Goal: Task Accomplishment & Management: Use online tool/utility

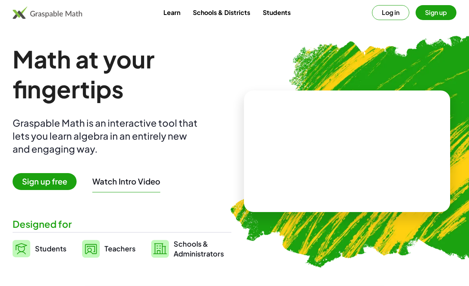
click at [45, 252] on span "Students" at bounding box center [50, 248] width 31 height 9
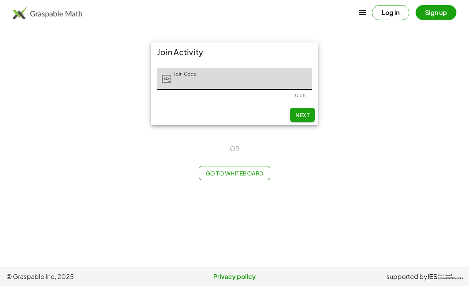
click at [276, 80] on input "Join Code" at bounding box center [241, 79] width 141 height 22
click at [359, 73] on div "Join Activity Join Code Join Code 0 / 5 Next" at bounding box center [234, 84] width 353 height 92
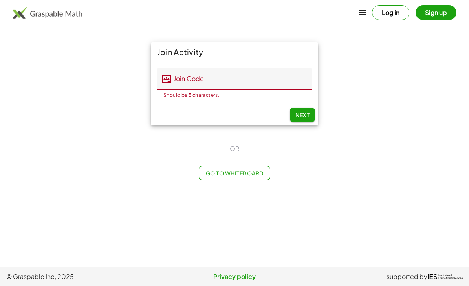
click at [238, 171] on span "Go to Whiteboard" at bounding box center [234, 172] width 58 height 7
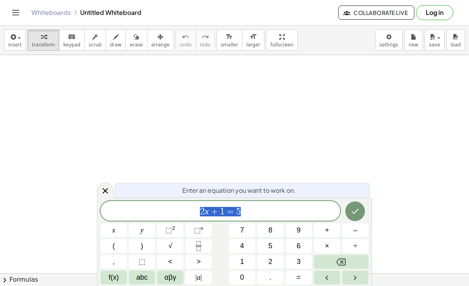
click at [351, 216] on button "Done" at bounding box center [355, 211] width 20 height 20
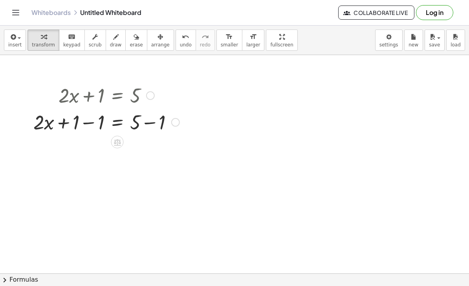
click at [115, 142] on icon at bounding box center [117, 142] width 7 height 7
click at [119, 142] on span "×" at bounding box center [117, 141] width 5 height 11
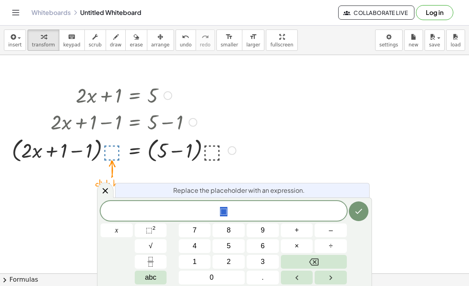
click at [106, 191] on icon at bounding box center [105, 190] width 5 height 5
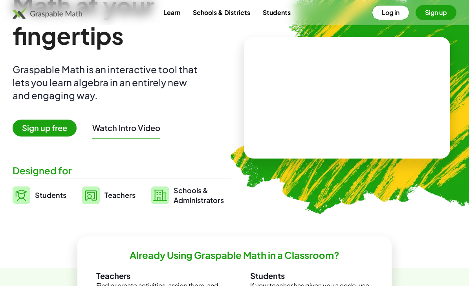
scroll to position [54, 0]
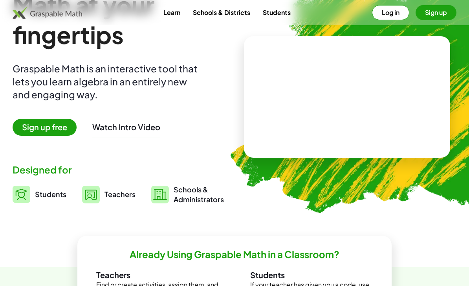
click at [51, 196] on span "Students" at bounding box center [50, 193] width 31 height 9
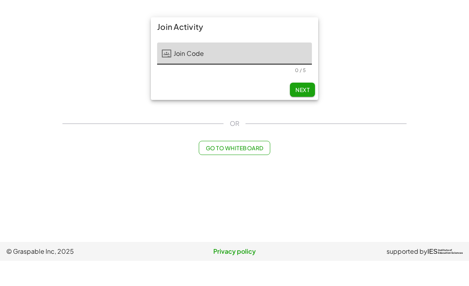
scroll to position [25, 0]
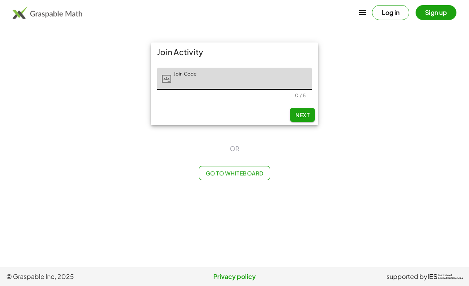
click at [236, 169] on span "Go to Whiteboard" at bounding box center [234, 172] width 58 height 7
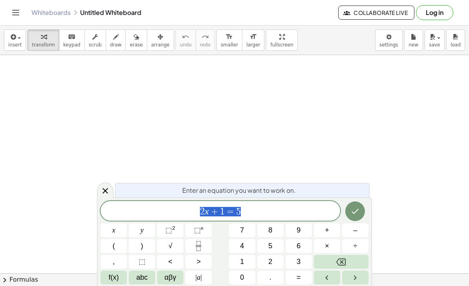
scroll to position [50, 0]
click at [353, 236] on button "–" at bounding box center [355, 230] width 26 height 14
click at [293, 240] on button "6" at bounding box center [299, 246] width 26 height 14
click at [346, 285] on html "Graspable Math Activities Get Started Activity Bank Assigned Work Classes White…" at bounding box center [234, 143] width 469 height 286
click at [339, 280] on button "Left arrow" at bounding box center [327, 277] width 26 height 14
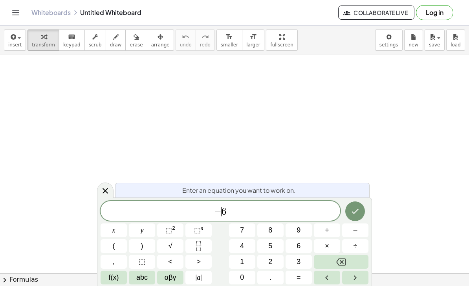
click at [341, 282] on div "− ​ 6 x y ⬚ 2 ⬚ n 7 8 9 + – ( ) √ 4 5 6 × ÷ , ⬚ < > 1 2 3 f(x) abc αβγ | a | 0 …" at bounding box center [235, 242] width 268 height 83
click at [338, 282] on button "Left arrow" at bounding box center [327, 277] width 26 height 14
click at [307, 235] on button "9" at bounding box center [299, 230] width 26 height 14
click at [360, 236] on button "–" at bounding box center [355, 230] width 26 height 14
click at [270, 236] on button "8" at bounding box center [270, 230] width 26 height 14
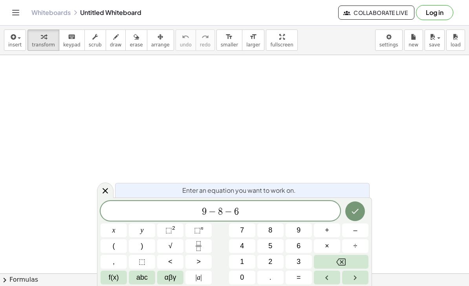
click at [353, 236] on button "–" at bounding box center [355, 230] width 26 height 14
click at [339, 282] on button "Left arrow" at bounding box center [327, 277] width 26 height 14
click at [342, 285] on div "Enter an equation you want to work on. 9 − 8 ​ − − 6 x y ⬚ 2 ⬚ n 7 8 9 + – ( ) …" at bounding box center [234, 241] width 275 height 88
click at [337, 284] on button "Left arrow" at bounding box center [327, 277] width 26 height 14
click at [316, 235] on button "+" at bounding box center [327, 230] width 26 height 14
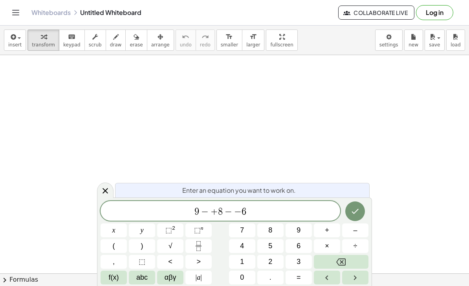
click at [341, 285] on html "Graspable Math Activities Get Started Activity Bank Assigned Work Classes White…" at bounding box center [234, 143] width 469 height 286
click at [336, 284] on button "Left arrow" at bounding box center [327, 277] width 26 height 14
click at [337, 284] on div "Enter an equation you want to work on. 9 − ​ + 8 − − 6 x y ⬚ 2 ⬚ n 7 8 9 + – ( …" at bounding box center [234, 241] width 275 height 88
click at [321, 225] on button "+" at bounding box center [327, 230] width 26 height 14
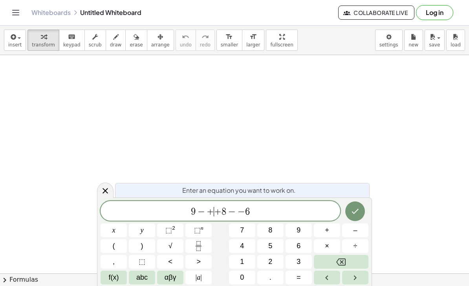
click at [21, 278] on button "chevron_right Formulas" at bounding box center [234, 279] width 469 height 13
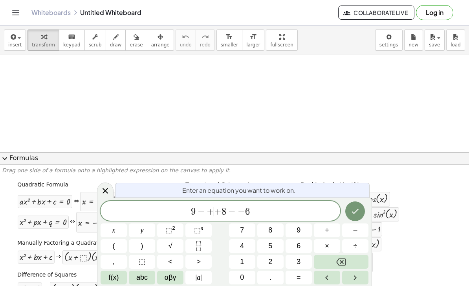
click at [104, 187] on icon at bounding box center [105, 190] width 9 height 9
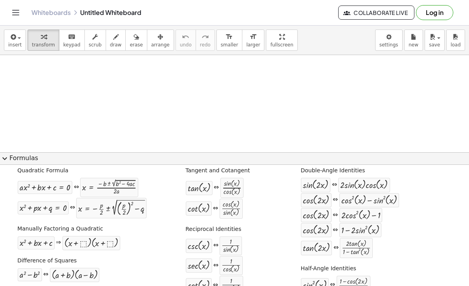
scroll to position [50, 0]
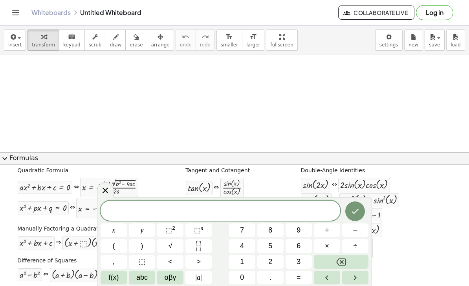
click at [35, 236] on div "+ x 2 + · b · x + c" at bounding box center [36, 242] width 37 height 13
click at [75, 203] on div "⇔" at bounding box center [72, 207] width 5 height 9
click at [107, 233] on button "x" at bounding box center [114, 230] width 26 height 14
click at [325, 229] on span "+" at bounding box center [327, 230] width 4 height 11
click at [141, 229] on span "y" at bounding box center [142, 230] width 3 height 11
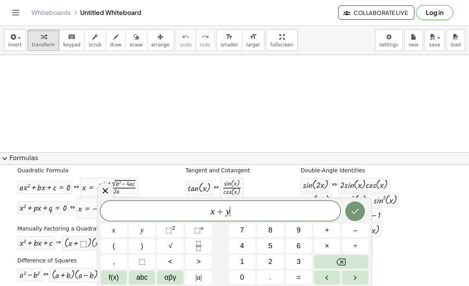
click at [340, 258] on icon "Backspace" at bounding box center [340, 261] width 9 height 9
click at [272, 244] on span "5" at bounding box center [270, 245] width 4 height 11
click at [298, 273] on span "=" at bounding box center [299, 277] width 4 height 11
click at [297, 227] on span "9" at bounding box center [299, 230] width 4 height 11
click at [353, 210] on icon "Done" at bounding box center [354, 210] width 9 height 9
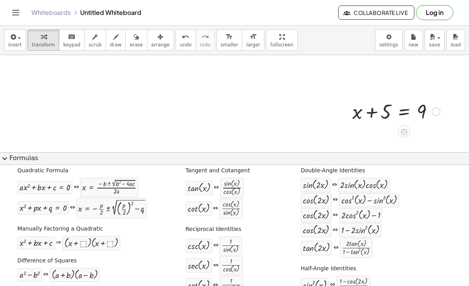
scroll to position [77, 0]
click at [9, 154] on span "expand_more" at bounding box center [4, 158] width 9 height 9
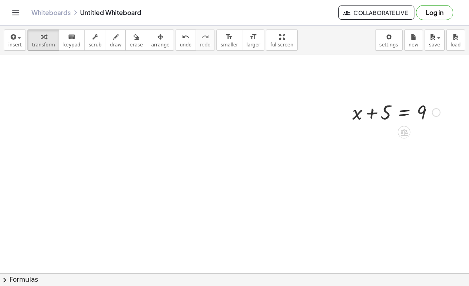
click at [400, 99] on div at bounding box center [396, 111] width 96 height 27
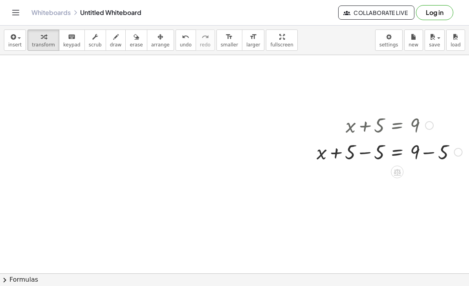
scroll to position [64, 7]
click at [396, 168] on icon at bounding box center [396, 171] width 7 height 7
click at [428, 168] on icon at bounding box center [428, 171] width 7 height 7
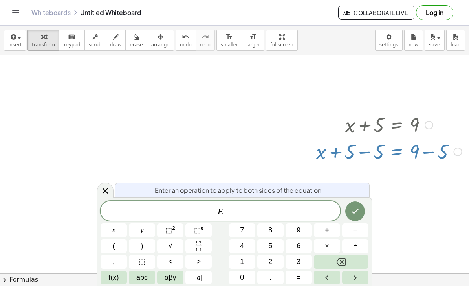
click at [303, 218] on div "E" at bounding box center [221, 211] width 240 height 20
click at [344, 261] on icon "Backspace" at bounding box center [340, 261] width 9 height 9
click at [109, 232] on button "x" at bounding box center [114, 230] width 26 height 14
click at [300, 275] on span "=" at bounding box center [299, 277] width 4 height 11
click at [247, 249] on button "4" at bounding box center [242, 246] width 26 height 14
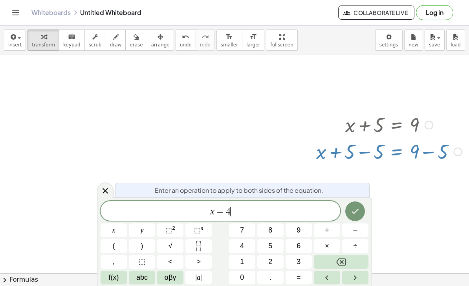
click at [355, 216] on button "Done" at bounding box center [355, 211] width 20 height 20
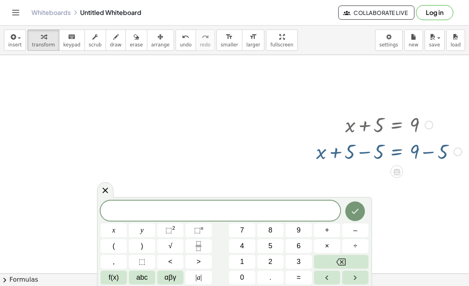
scroll to position [64, 7]
click at [399, 168] on icon at bounding box center [397, 172] width 8 height 8
click at [395, 166] on div at bounding box center [396, 172] width 13 height 13
